Goal: Book appointment/travel/reservation

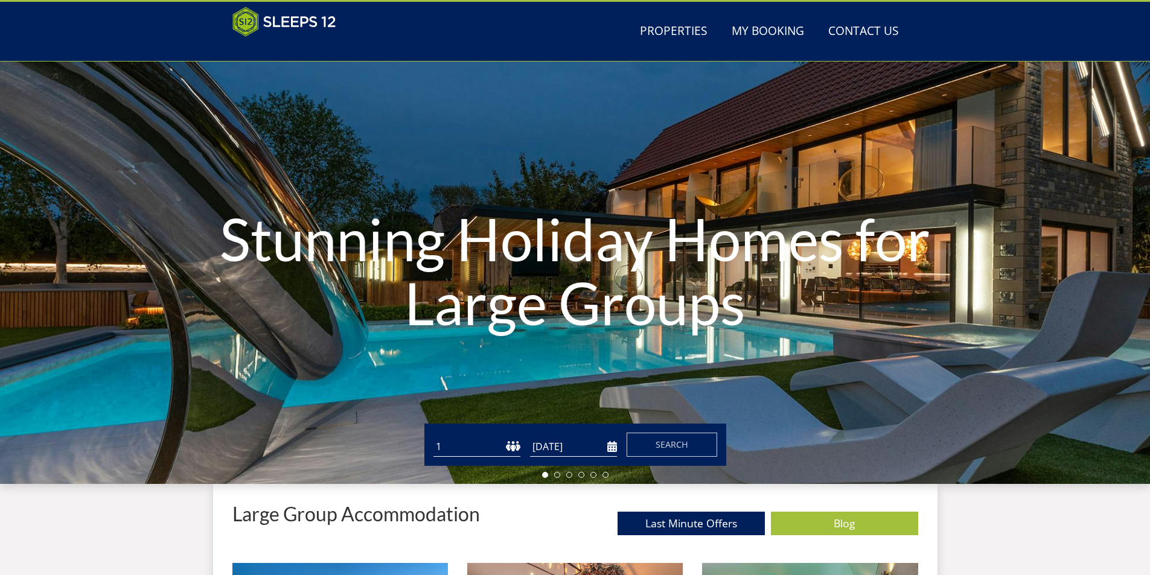
scroll to position [30, 0]
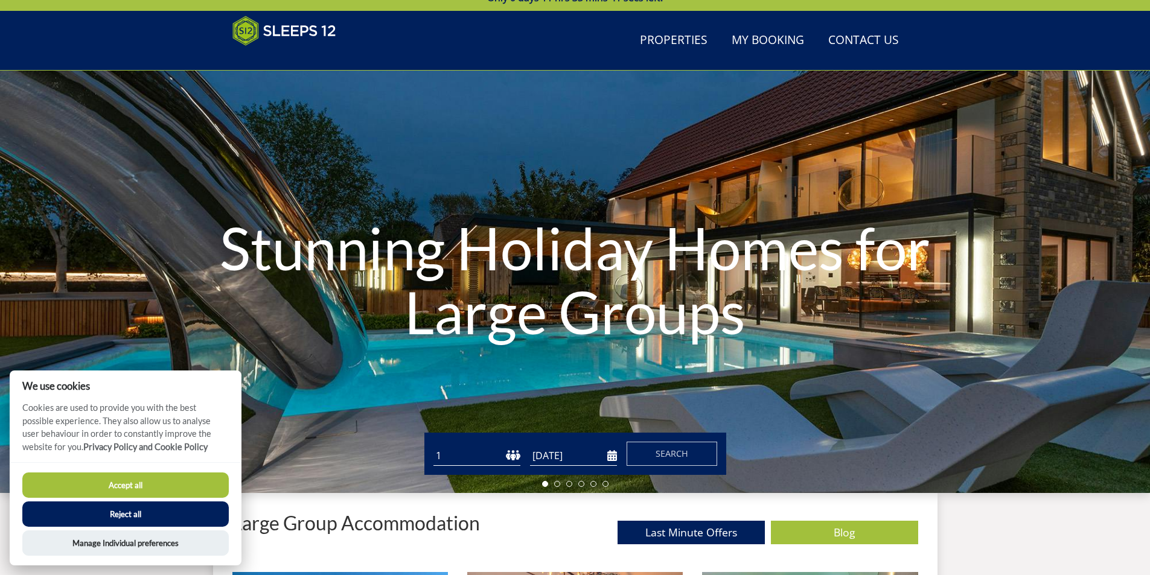
click at [465, 453] on select "1 2 3 4 5 6 7 8 9 10 11 12 13 14 15 16 17 18 19 20 21 22 23 24 25 26 27 28 29 3…" at bounding box center [476, 456] width 87 height 20
select select "14"
click at [433, 446] on select "1 2 3 4 5 6 7 8 9 10 11 12 13 14 15 16 17 18 19 20 21 22 23 24 25 26 27 28 29 3…" at bounding box center [476, 456] width 87 height 20
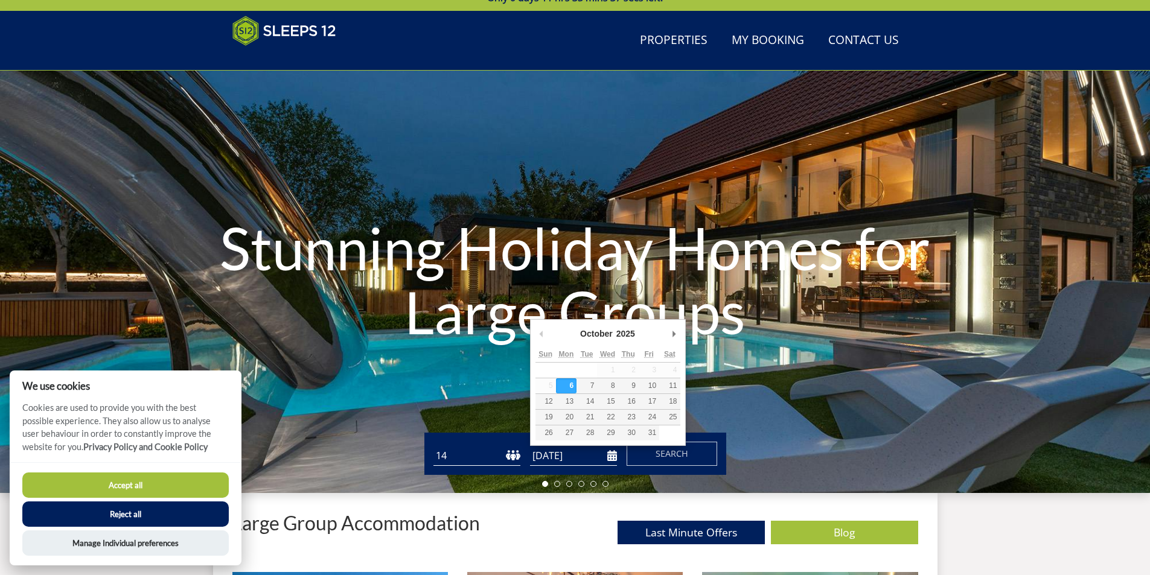
click at [570, 454] on input "[DATE]" at bounding box center [573, 456] width 87 height 20
type input "[DATE]"
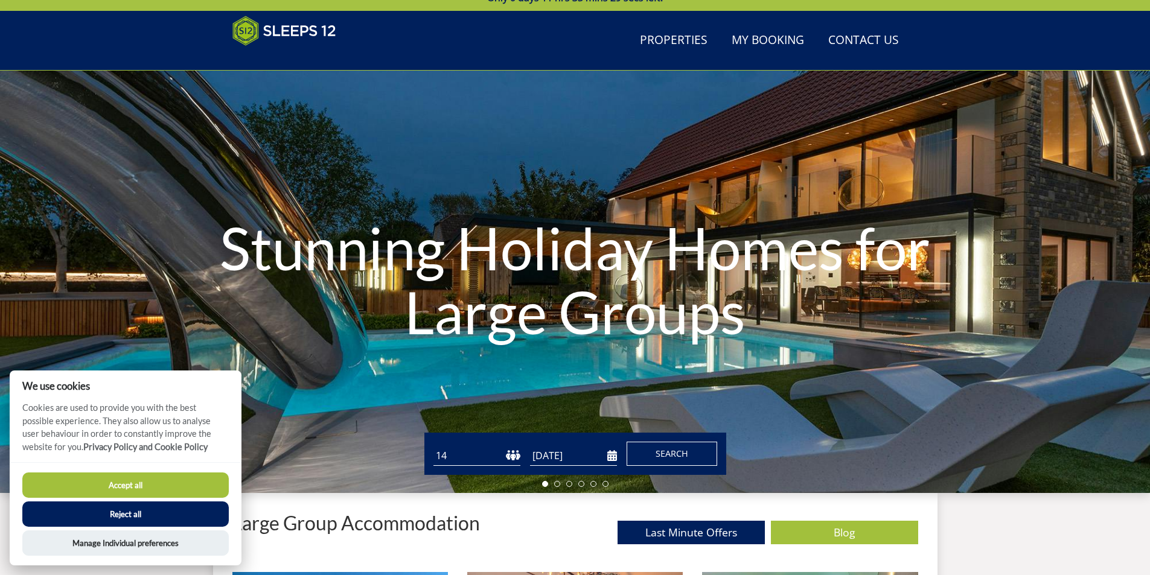
click at [666, 450] on span "Search" at bounding box center [671, 453] width 33 height 11
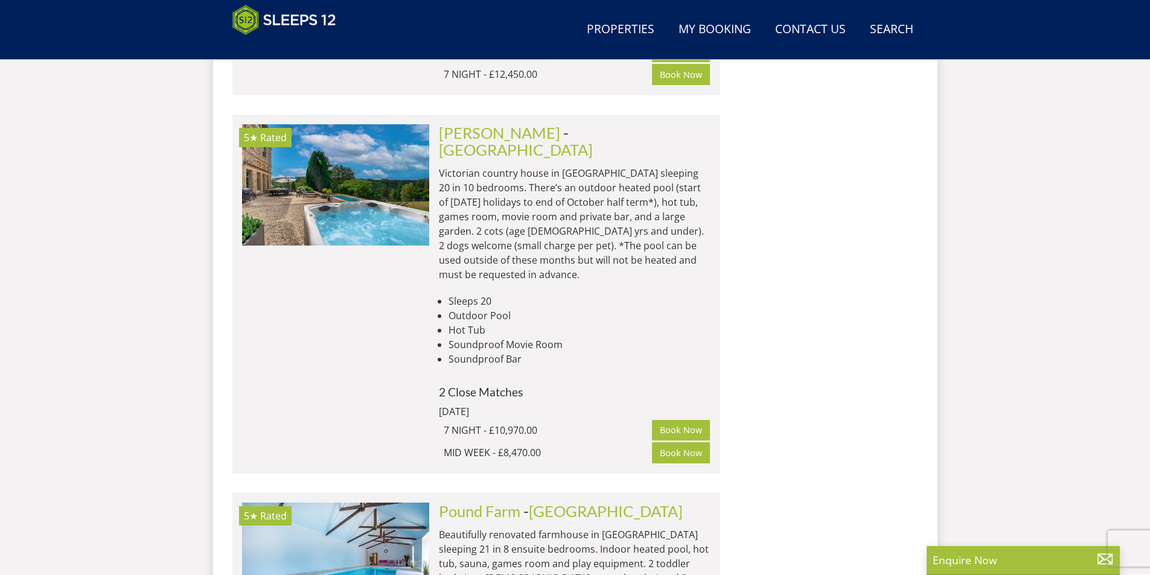
scroll to position [3245, 0]
